Goal: Information Seeking & Learning: Learn about a topic

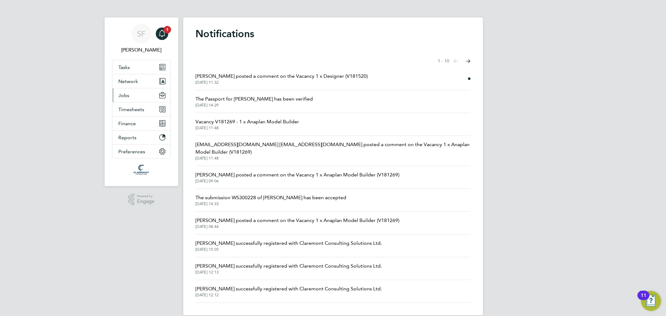
click at [129, 97] on span "Jobs" at bounding box center [124, 95] width 11 height 6
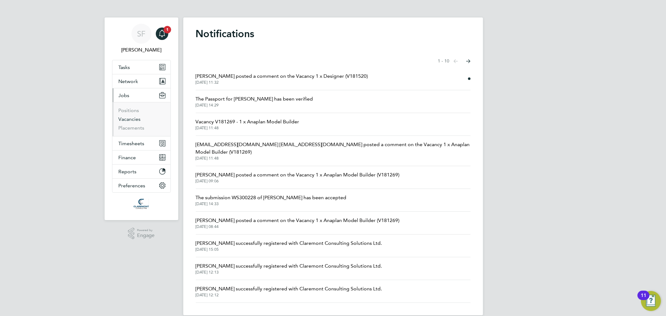
click at [132, 117] on link "Vacancies" at bounding box center [130, 119] width 22 height 6
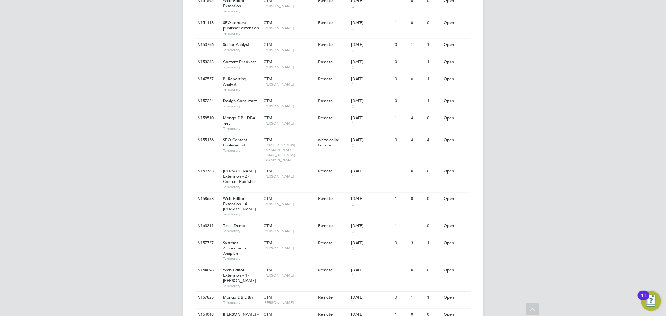
scroll to position [566, 0]
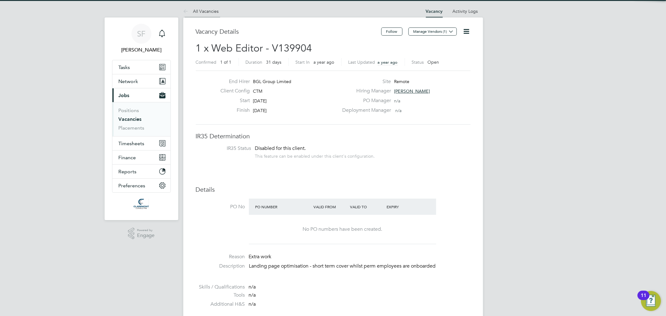
click at [203, 13] on link "All Vacancies" at bounding box center [201, 11] width 36 height 6
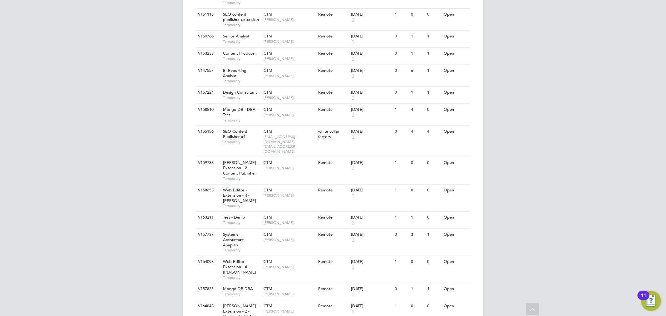
scroll to position [566, 0]
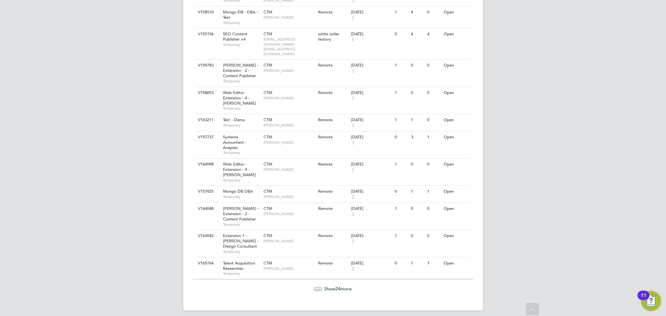
click at [335, 286] on span "Show 24 more" at bounding box center [337, 289] width 27 height 6
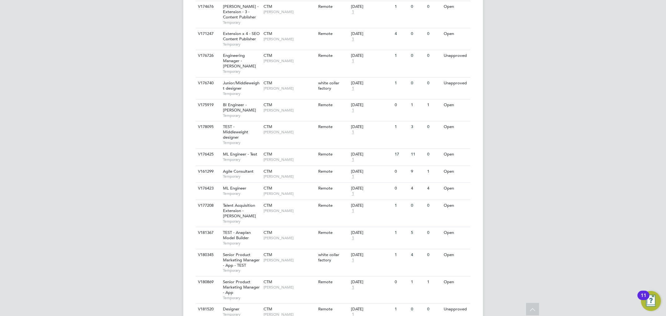
scroll to position [1113, 0]
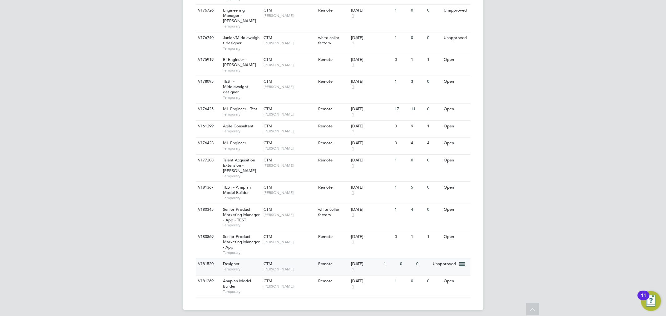
click at [308, 266] on span "[PERSON_NAME]" at bounding box center [288, 268] width 51 height 5
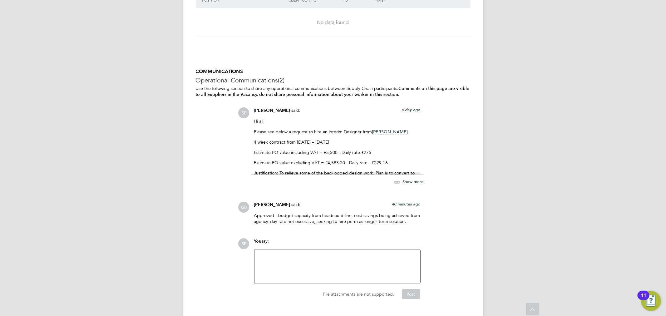
scroll to position [612, 0]
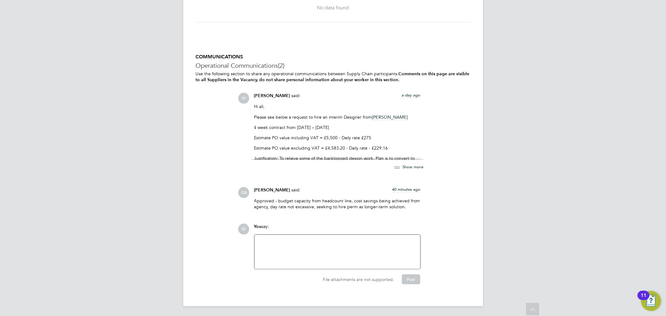
click at [406, 168] on span "Show more" at bounding box center [413, 166] width 21 height 5
